Goal: Information Seeking & Learning: Learn about a topic

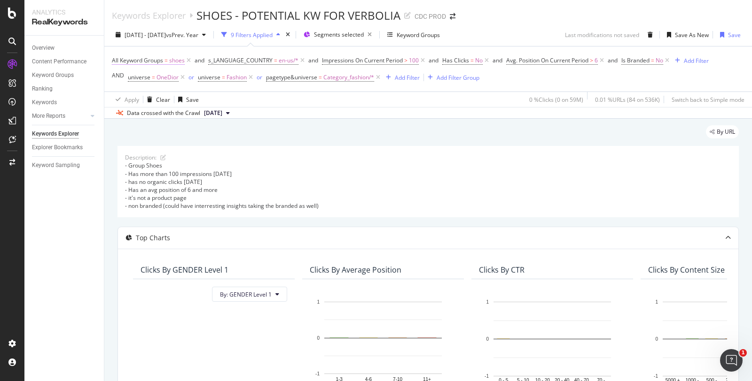
click at [179, 61] on span "shoes" at bounding box center [177, 60] width 16 height 13
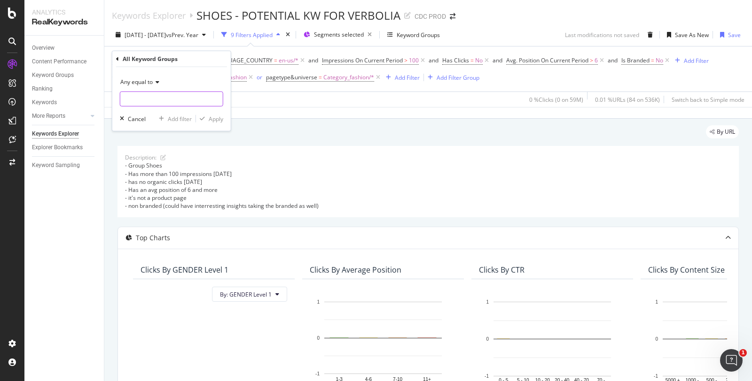
click at [149, 100] on input "text" at bounding box center [171, 99] width 102 height 15
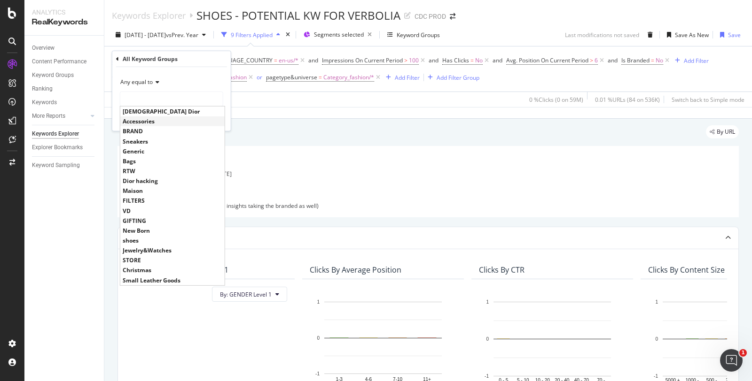
click at [145, 123] on span "Accessories" at bounding box center [173, 121] width 100 height 8
type input "Accessories"
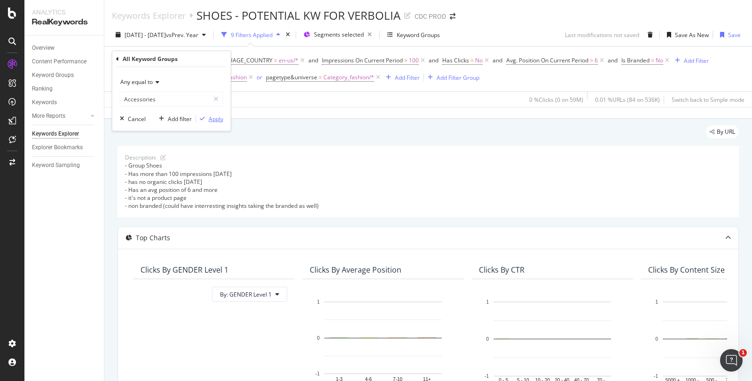
click at [208, 116] on div "button" at bounding box center [202, 119] width 13 height 6
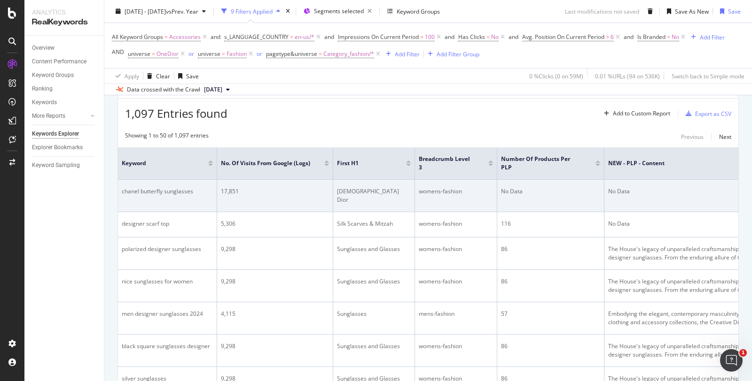
scroll to position [356, 0]
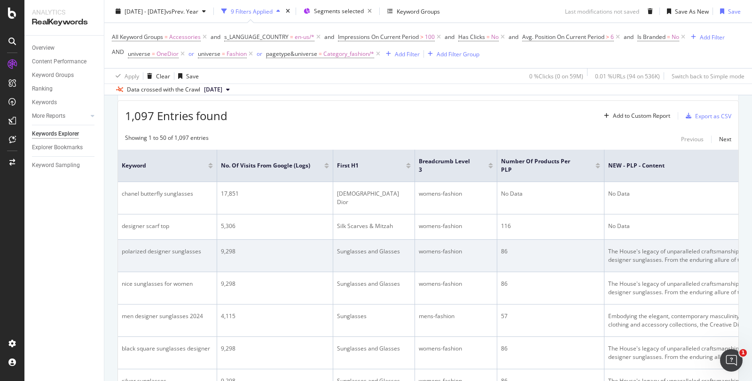
click at [174, 252] on div "polarized designer sunglasses" at bounding box center [167, 252] width 91 height 8
copy div "polarized designer sunglasses"
click at [283, 253] on div "9,298" at bounding box center [275, 252] width 108 height 8
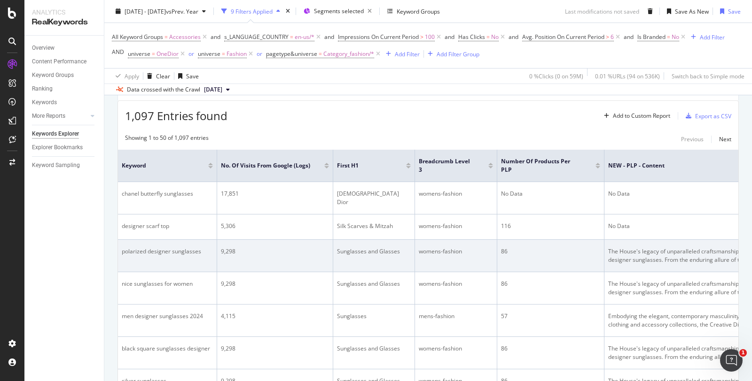
click at [362, 250] on div "Sunglasses and Glasses" at bounding box center [374, 252] width 74 height 8
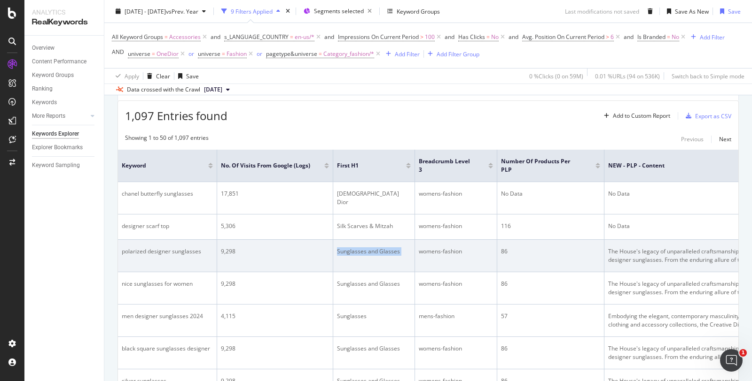
click at [362, 250] on div "Sunglasses and Glasses" at bounding box center [374, 252] width 74 height 8
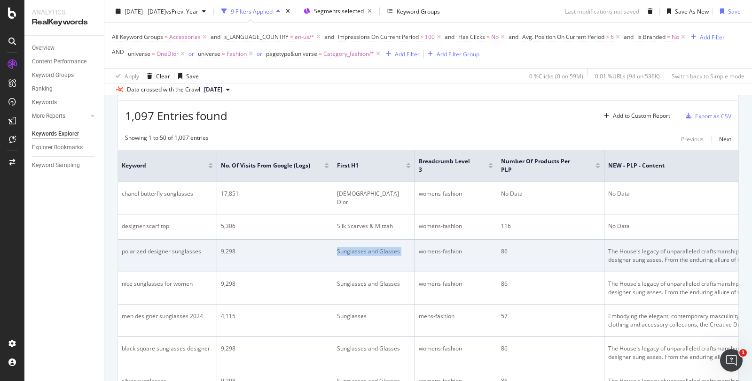
click at [362, 250] on div "Sunglasses and Glasses" at bounding box center [374, 252] width 74 height 8
drag, startPoint x: 397, startPoint y: 250, endPoint x: 336, endPoint y: 250, distance: 61.1
click at [336, 250] on td "Sunglasses and Glasses" at bounding box center [374, 256] width 82 height 32
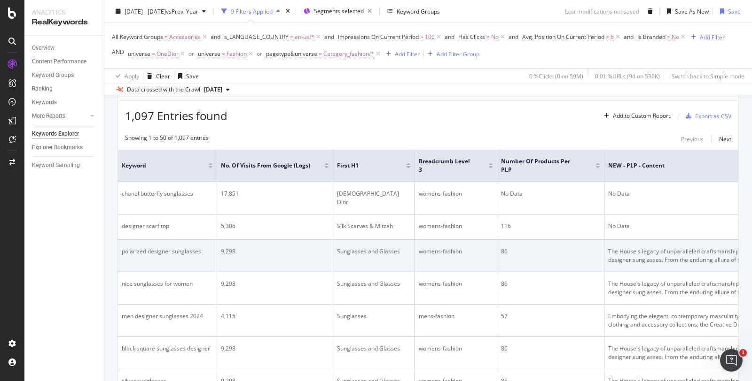
click at [382, 251] on div "Sunglasses and Glasses" at bounding box center [374, 252] width 74 height 8
click at [180, 249] on div "polarized designer sunglasses" at bounding box center [167, 252] width 91 height 8
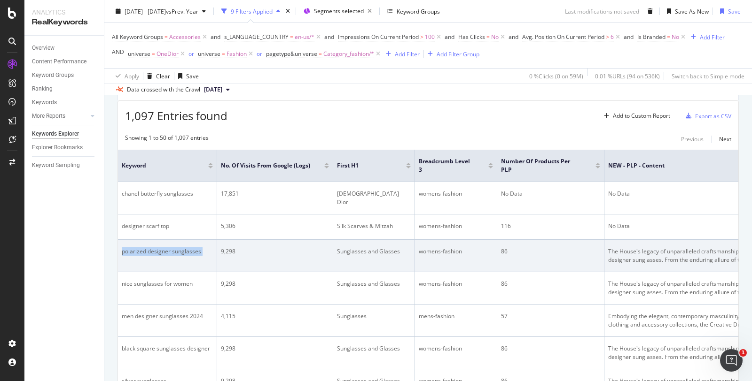
click at [180, 249] on div "polarized designer sunglasses" at bounding box center [167, 252] width 91 height 8
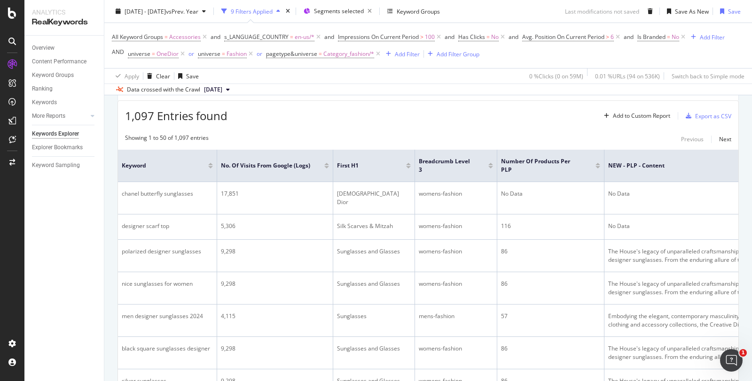
click at [103, 249] on div "Overview Content Performance Keyword Groups Ranking Keywords More Reports Count…" at bounding box center [63, 209] width 79 height 346
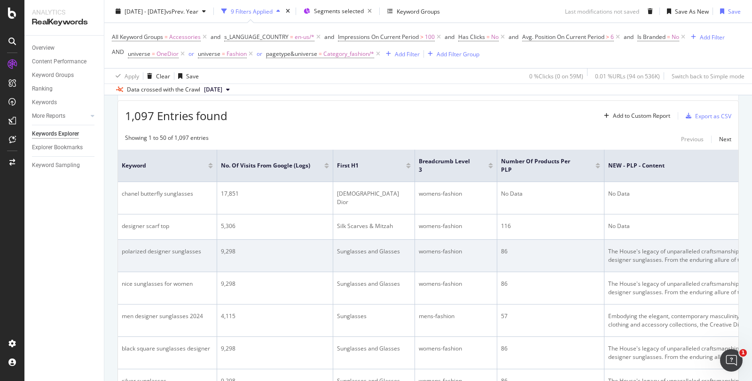
click at [156, 249] on div "polarized designer sunglasses" at bounding box center [167, 252] width 91 height 8
copy div "polarized designer sunglasses"
click at [381, 249] on div "Sunglasses and Glasses" at bounding box center [374, 252] width 74 height 8
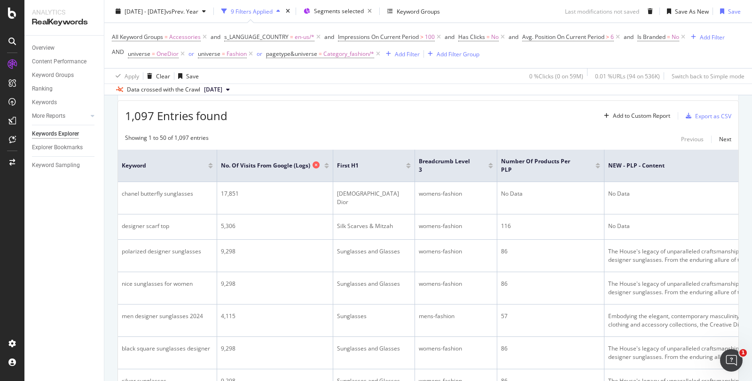
click at [287, 162] on span "No. of Visits from Google (Logs)" at bounding box center [265, 166] width 89 height 8
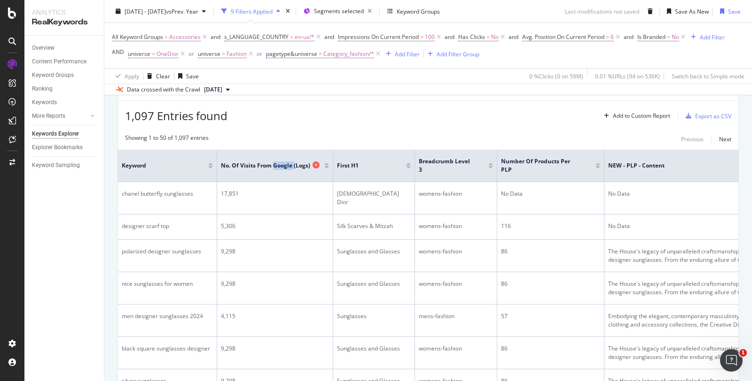
click at [287, 162] on span "No. of Visits from Google (Logs)" at bounding box center [265, 166] width 89 height 8
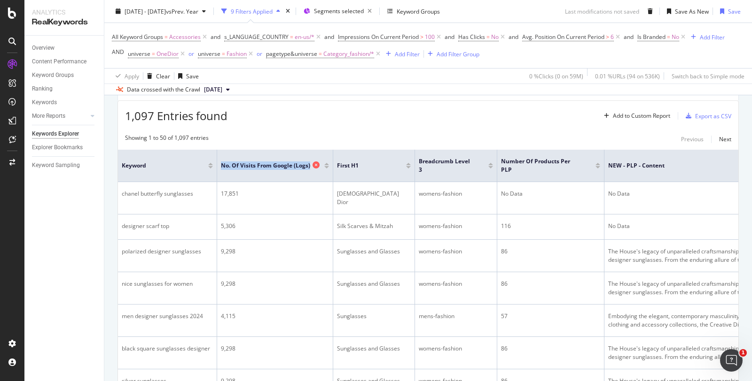
click at [287, 162] on span "No. of Visits from Google (Logs)" at bounding box center [265, 166] width 89 height 8
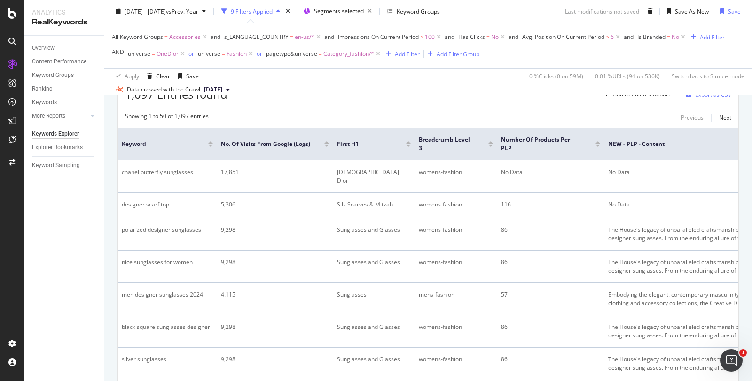
scroll to position [325, 0]
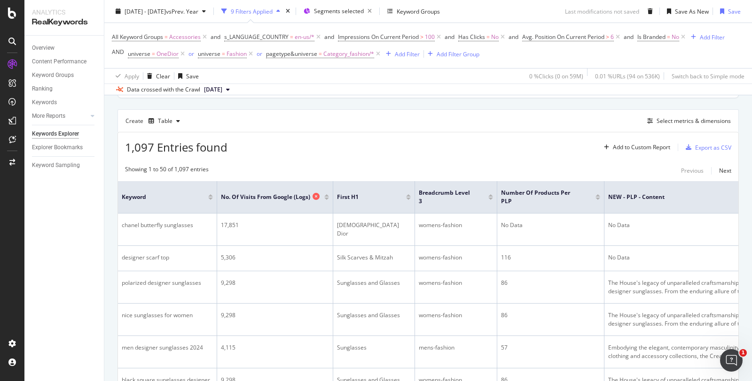
click at [275, 194] on span "No. of Visits from Google (Logs)" at bounding box center [265, 197] width 89 height 8
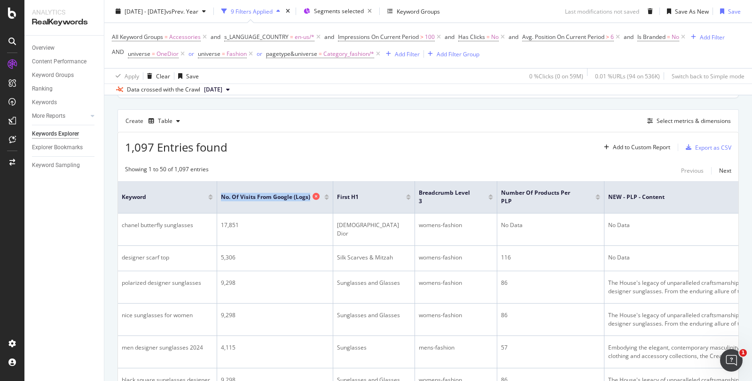
click at [275, 194] on span "No. of Visits from Google (Logs)" at bounding box center [265, 197] width 89 height 8
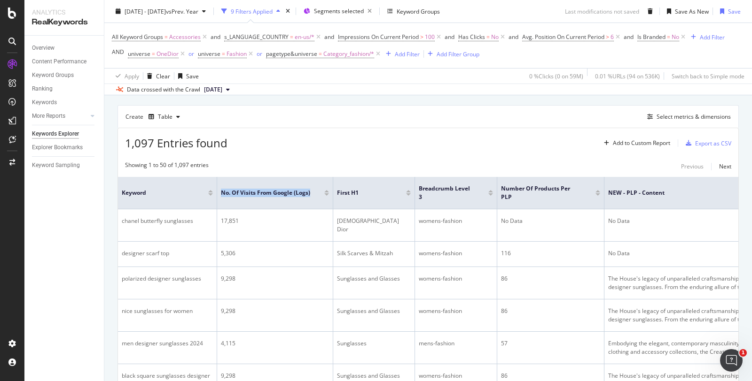
scroll to position [328, 0]
click at [356, 131] on div "1,097 Entries found Add to Custom Report Export as CSV" at bounding box center [428, 140] width 620 height 23
click at [677, 114] on div "Select metrics & dimensions" at bounding box center [693, 118] width 74 height 8
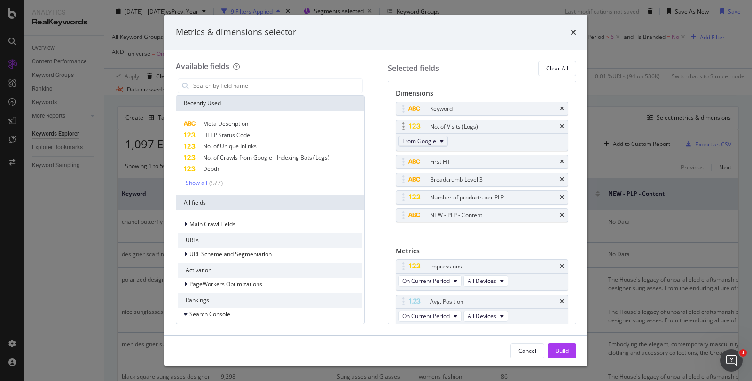
click at [434, 138] on span "From Google" at bounding box center [419, 141] width 34 height 8
click at [573, 30] on icon "times" at bounding box center [573, 33] width 6 height 8
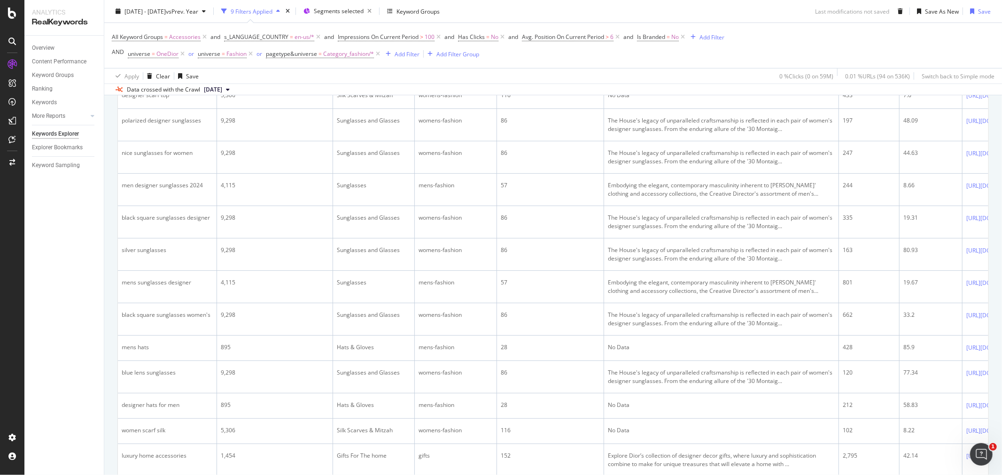
scroll to position [264, 0]
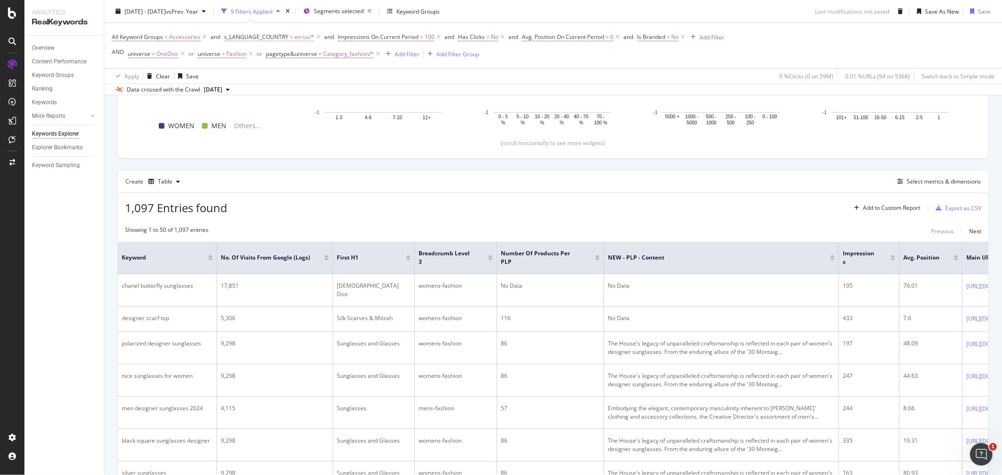
click at [298, 38] on span "en-us/*" at bounding box center [305, 37] width 20 height 13
click at [261, 73] on div at bounding box center [284, 76] width 102 height 15
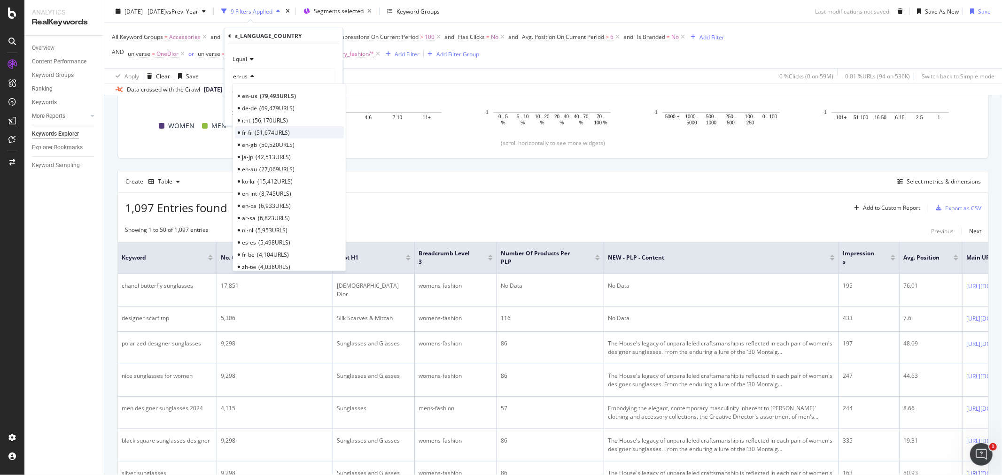
click at [257, 131] on span "51,674 URLS" at bounding box center [272, 132] width 35 height 8
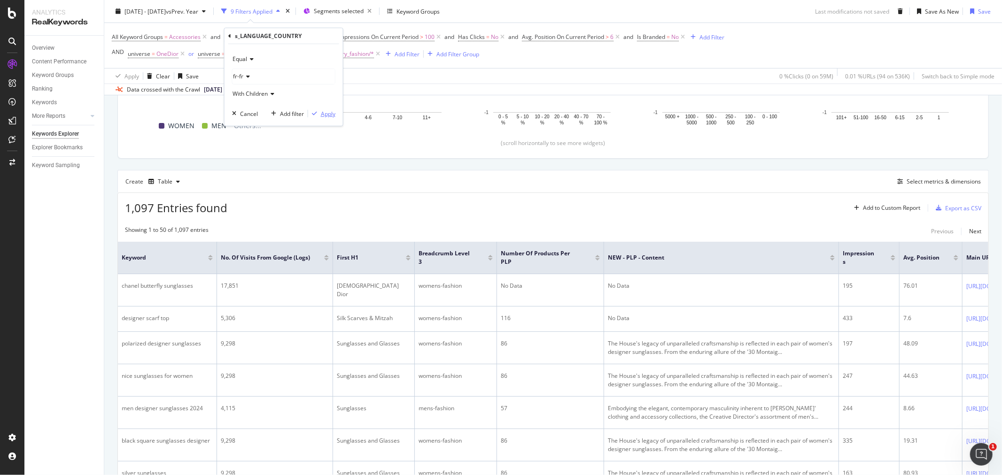
click at [322, 115] on div "Apply" at bounding box center [328, 113] width 15 height 8
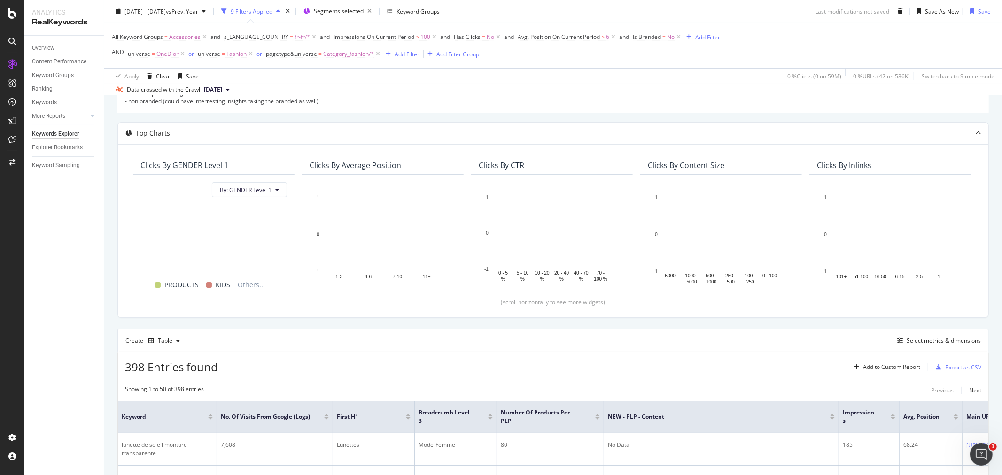
scroll to position [17, 0]
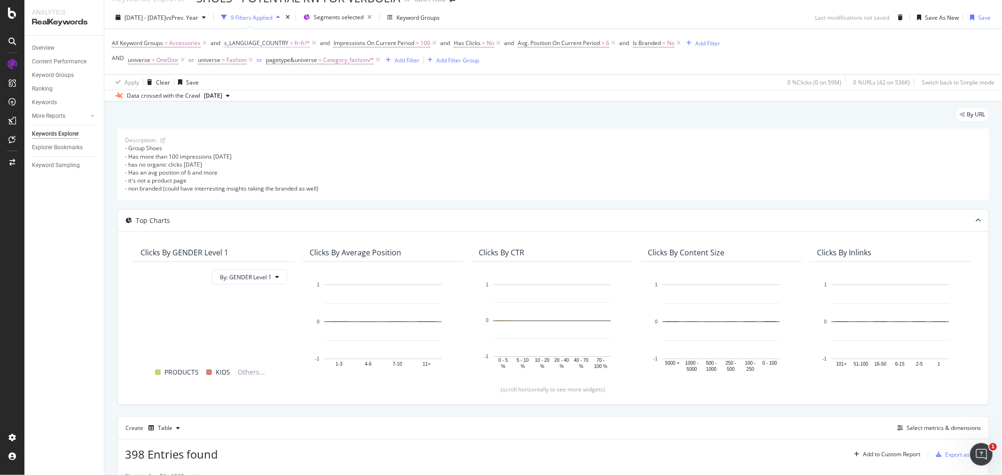
click at [287, 43] on span "s_LANGUAGE_COUNTRY" at bounding box center [256, 43] width 64 height 8
click at [260, 86] on div "fr-fr" at bounding box center [284, 82] width 102 height 15
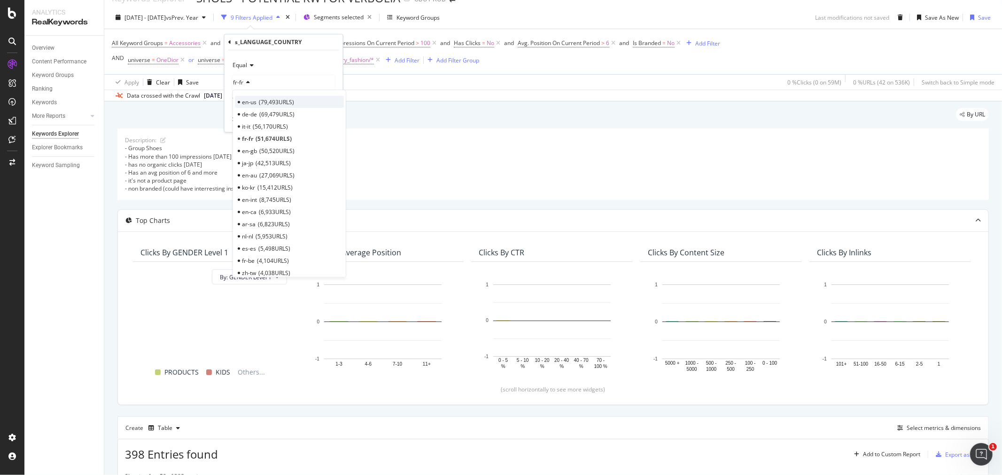
click at [259, 101] on span "79,493 URLS" at bounding box center [276, 102] width 35 height 8
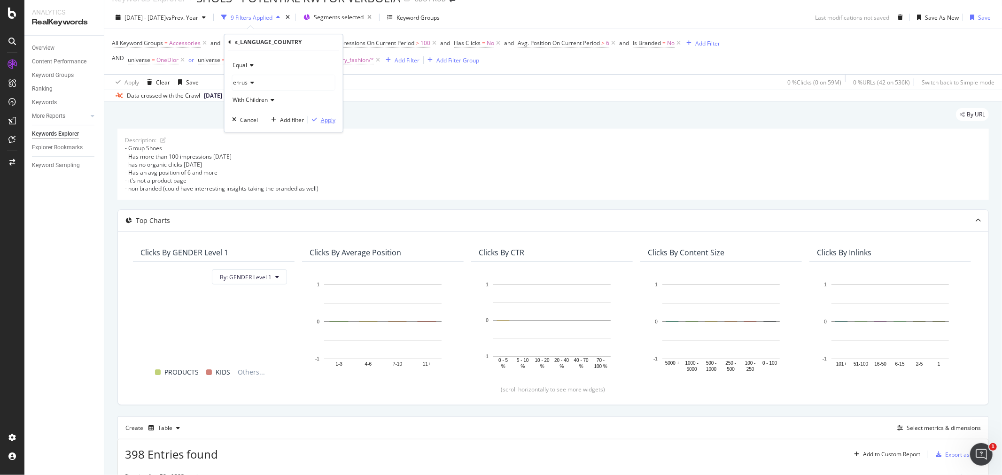
click at [330, 120] on div "Apply" at bounding box center [328, 120] width 15 height 8
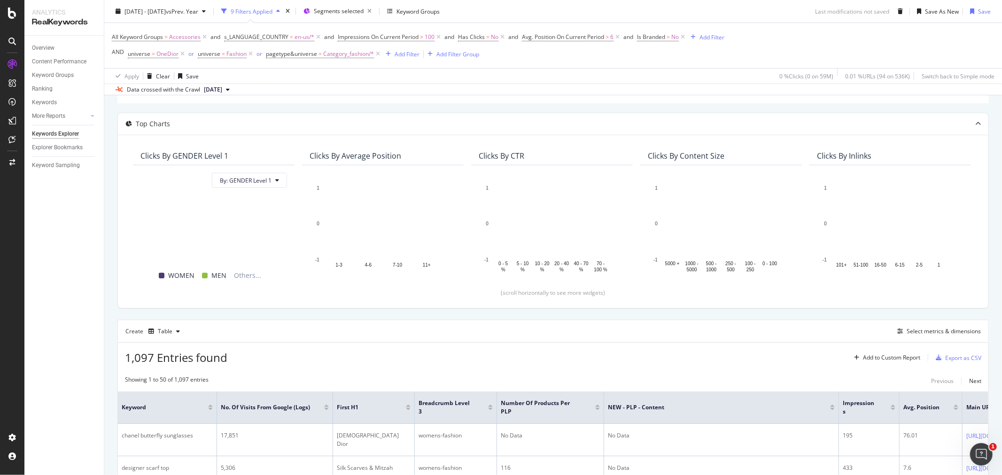
scroll to position [226, 0]
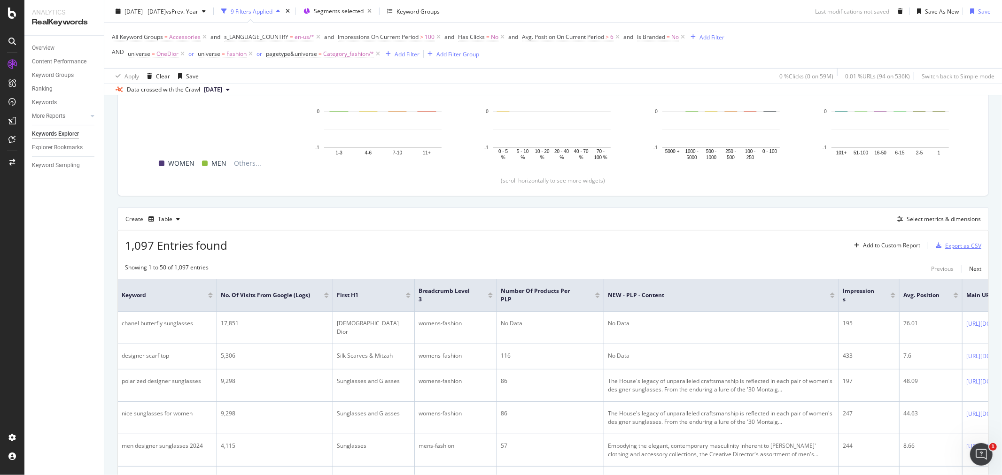
click at [751, 246] on div "Export as CSV" at bounding box center [963, 246] width 36 height 8
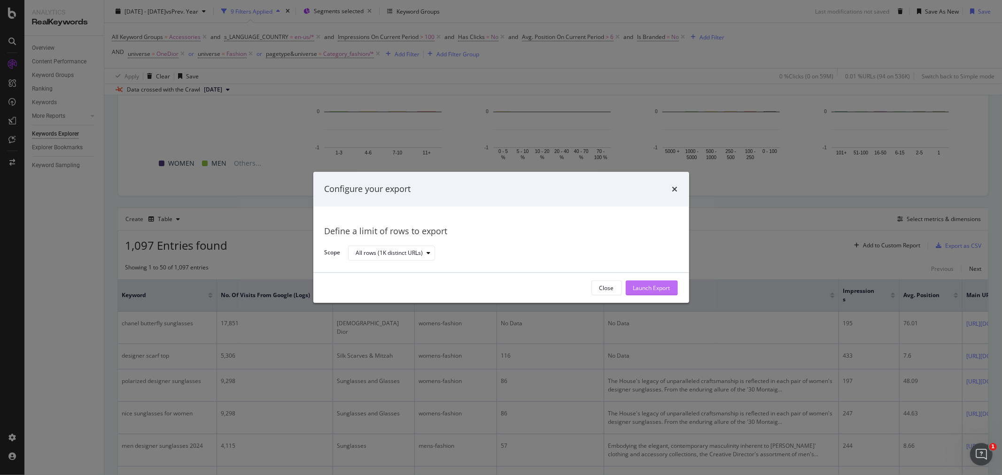
click at [651, 283] on div "Launch Export" at bounding box center [651, 288] width 37 height 14
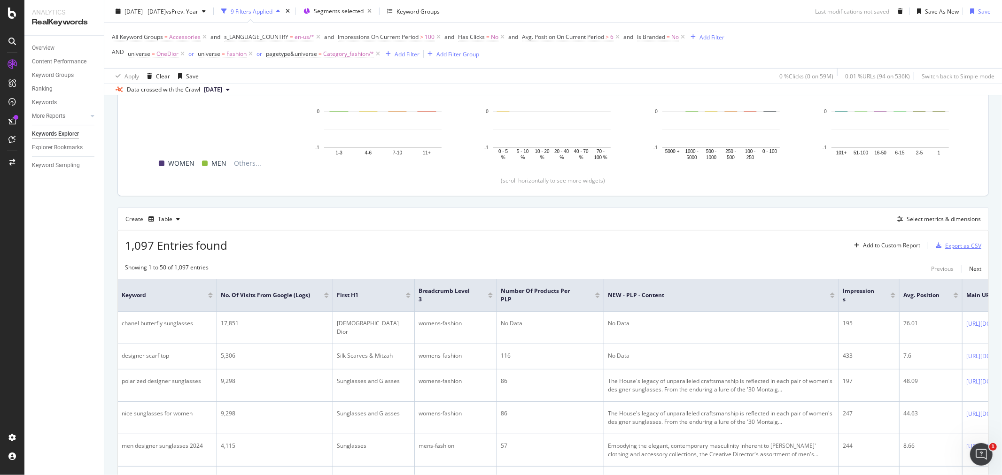
scroll to position [0, 0]
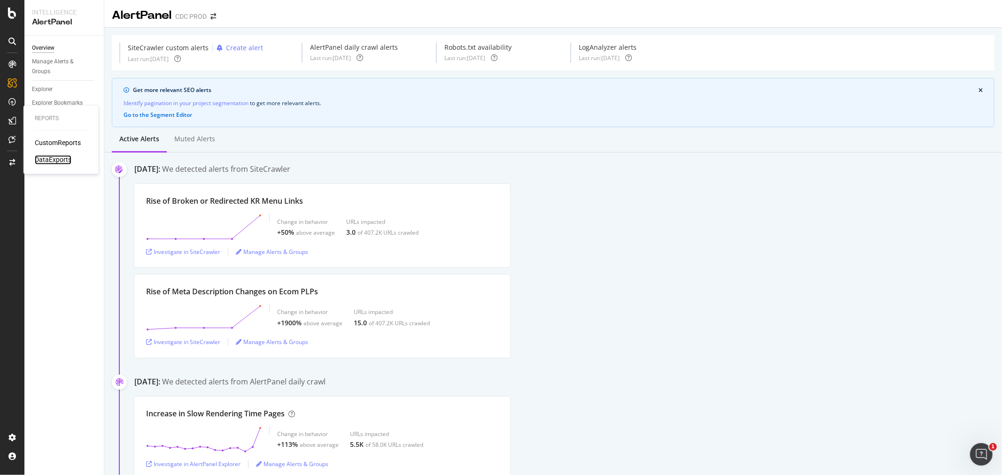
click at [57, 160] on div "DataExports" at bounding box center [53, 159] width 37 height 9
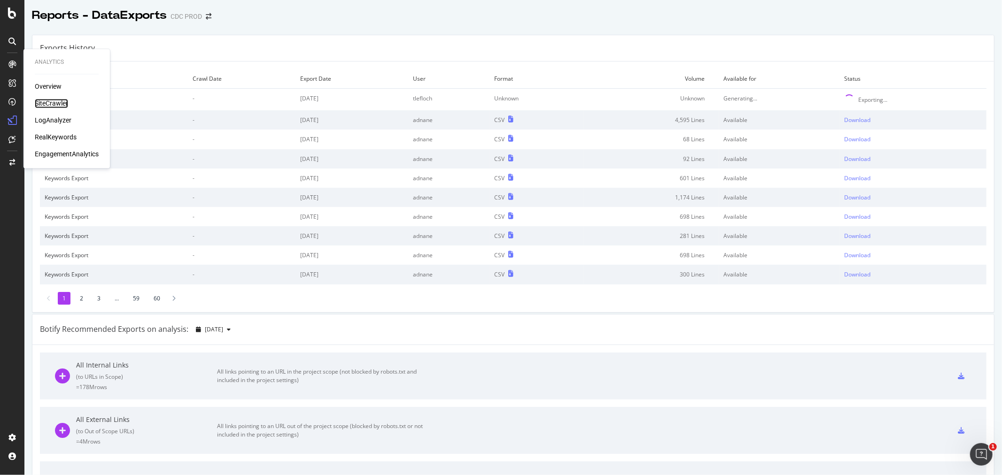
click at [50, 102] on div "SiteCrawler" at bounding box center [51, 103] width 33 height 9
